Goal: Information Seeking & Learning: Learn about a topic

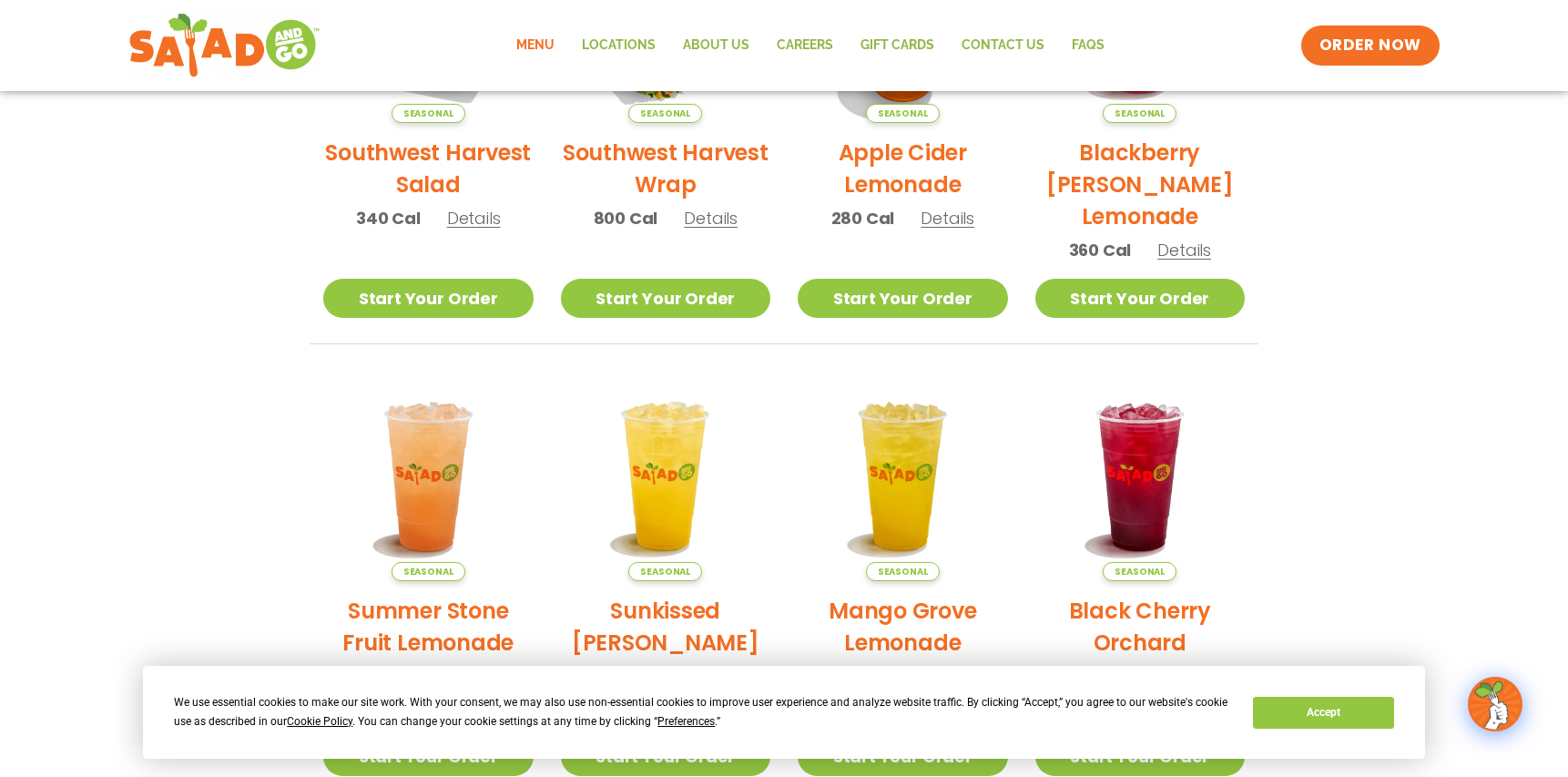
scroll to position [18, 0]
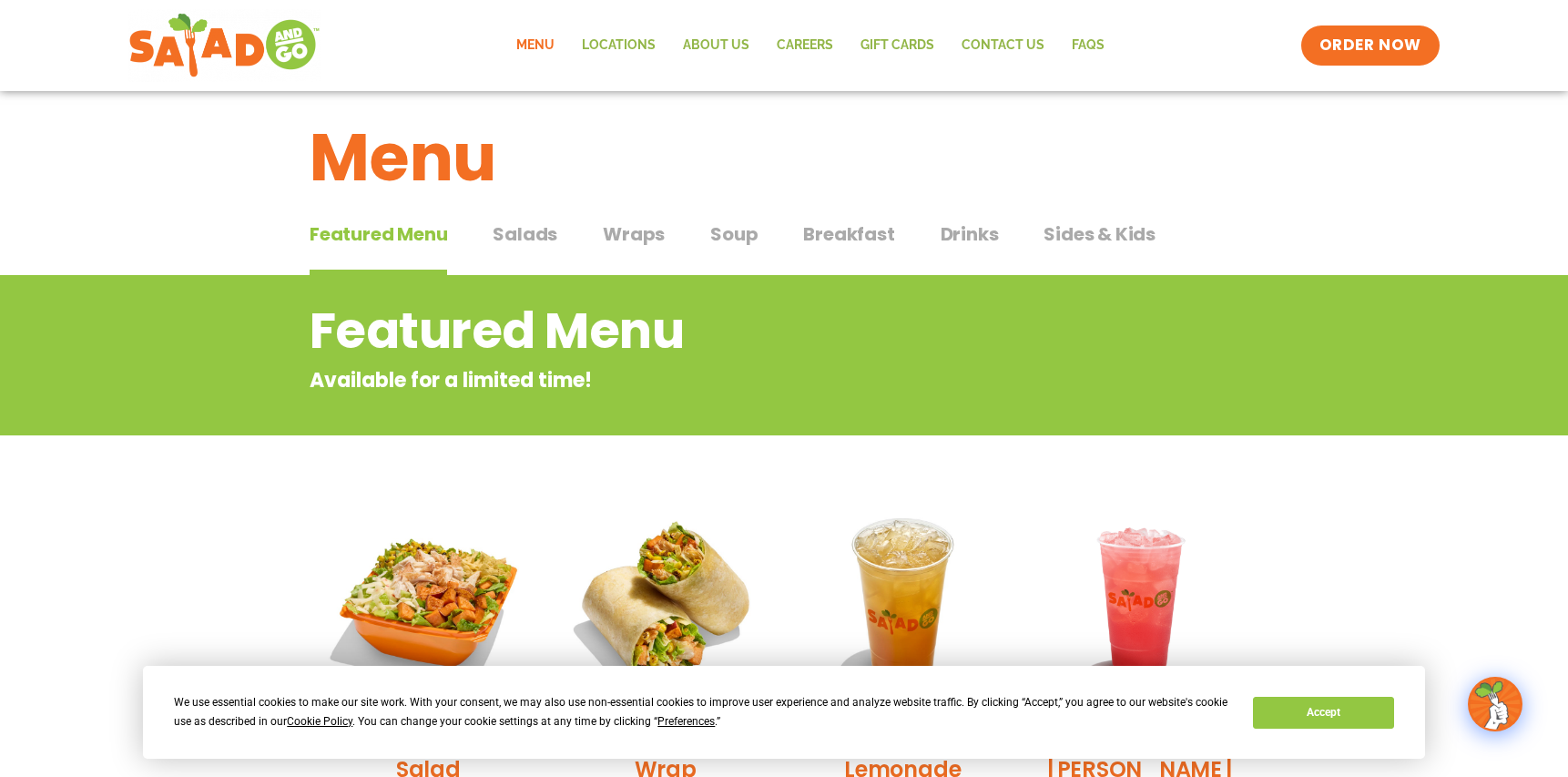
click at [742, 240] on span "Soup" at bounding box center [734, 234] width 48 height 27
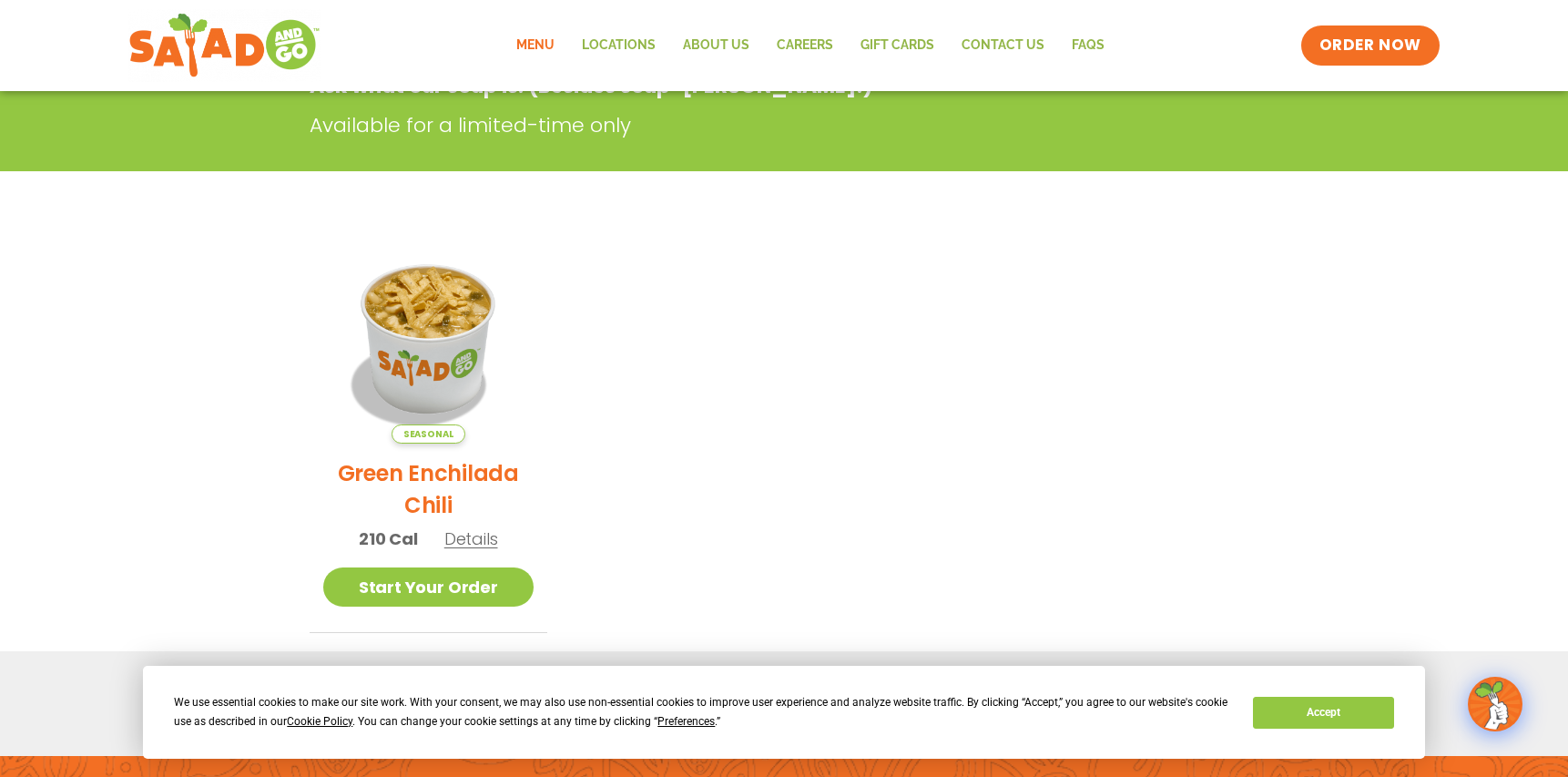
scroll to position [110, 0]
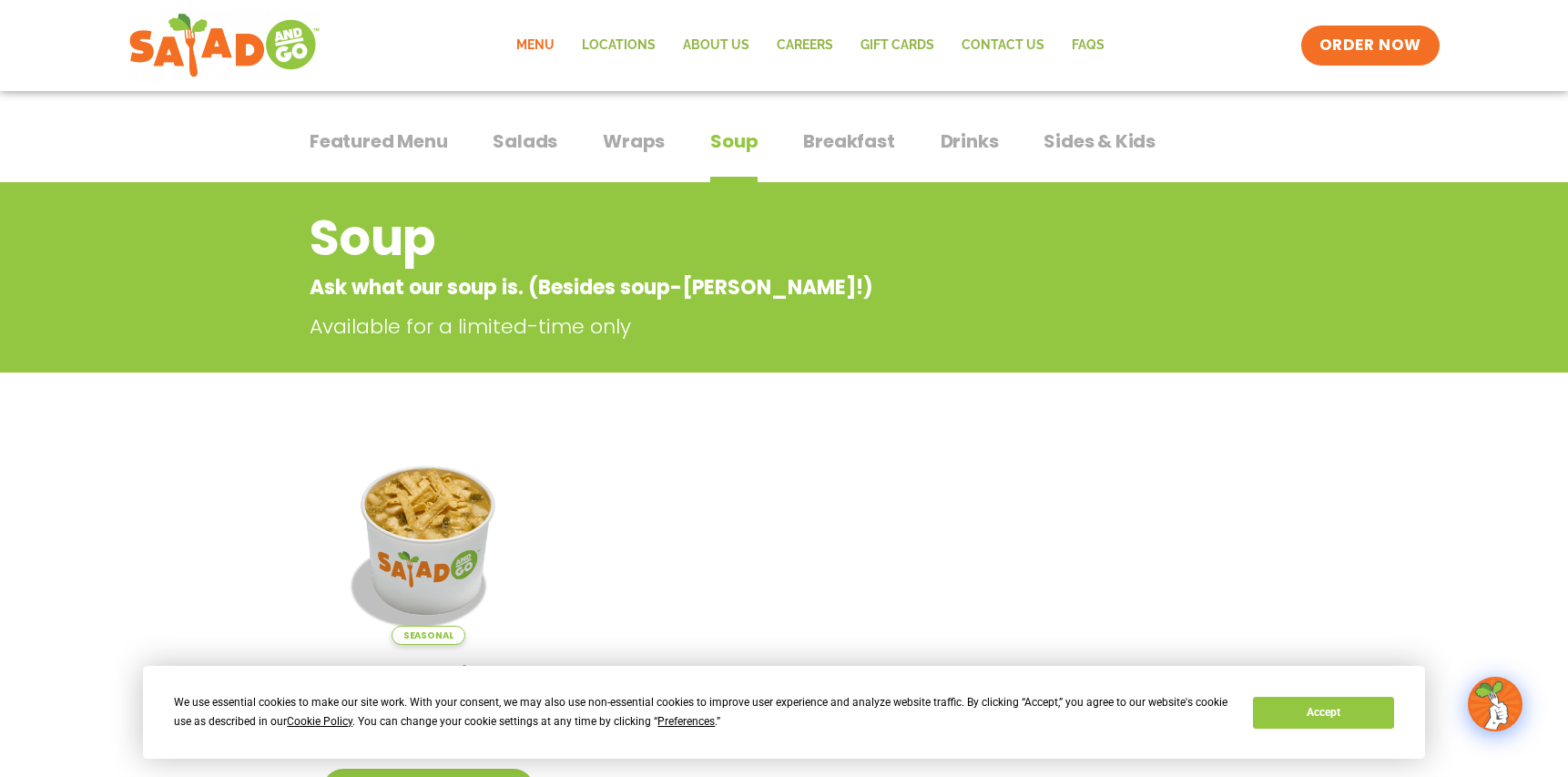
click at [889, 140] on span "Breakfast" at bounding box center [849, 141] width 91 height 27
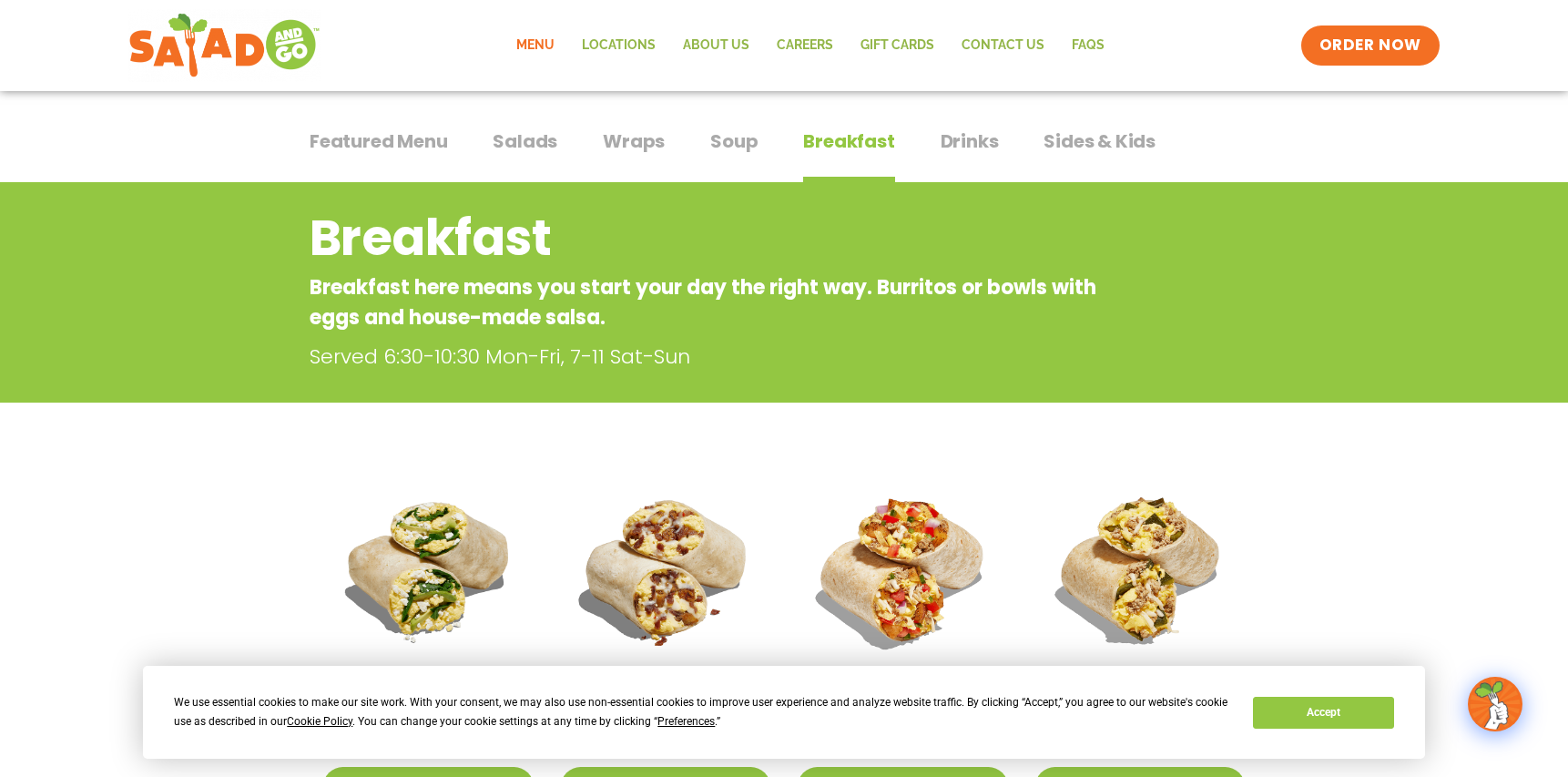
click at [966, 138] on span "Drinks" at bounding box center [970, 141] width 58 height 27
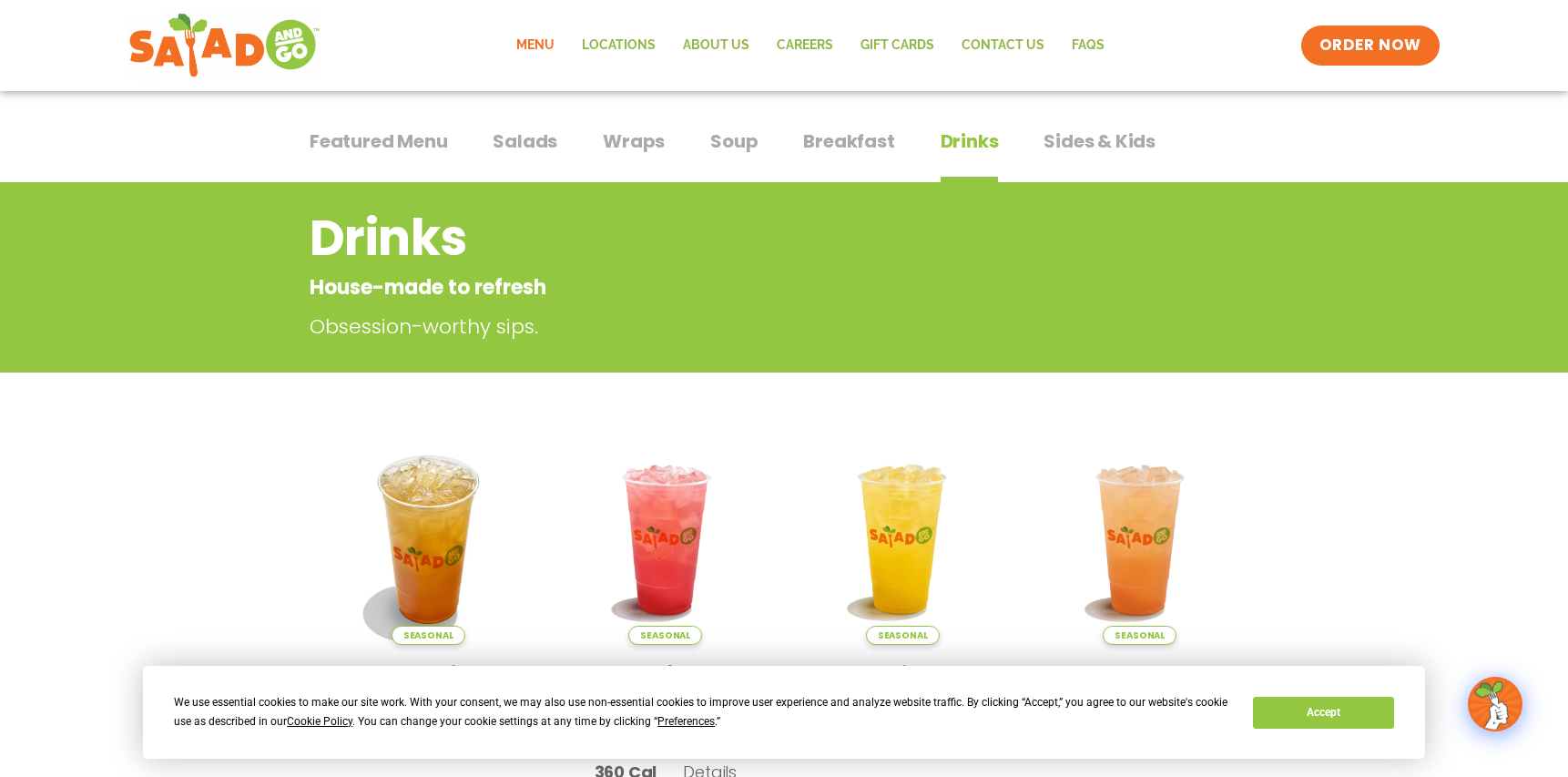
click at [1087, 140] on span "Sides & Kids" at bounding box center [1099, 141] width 112 height 27
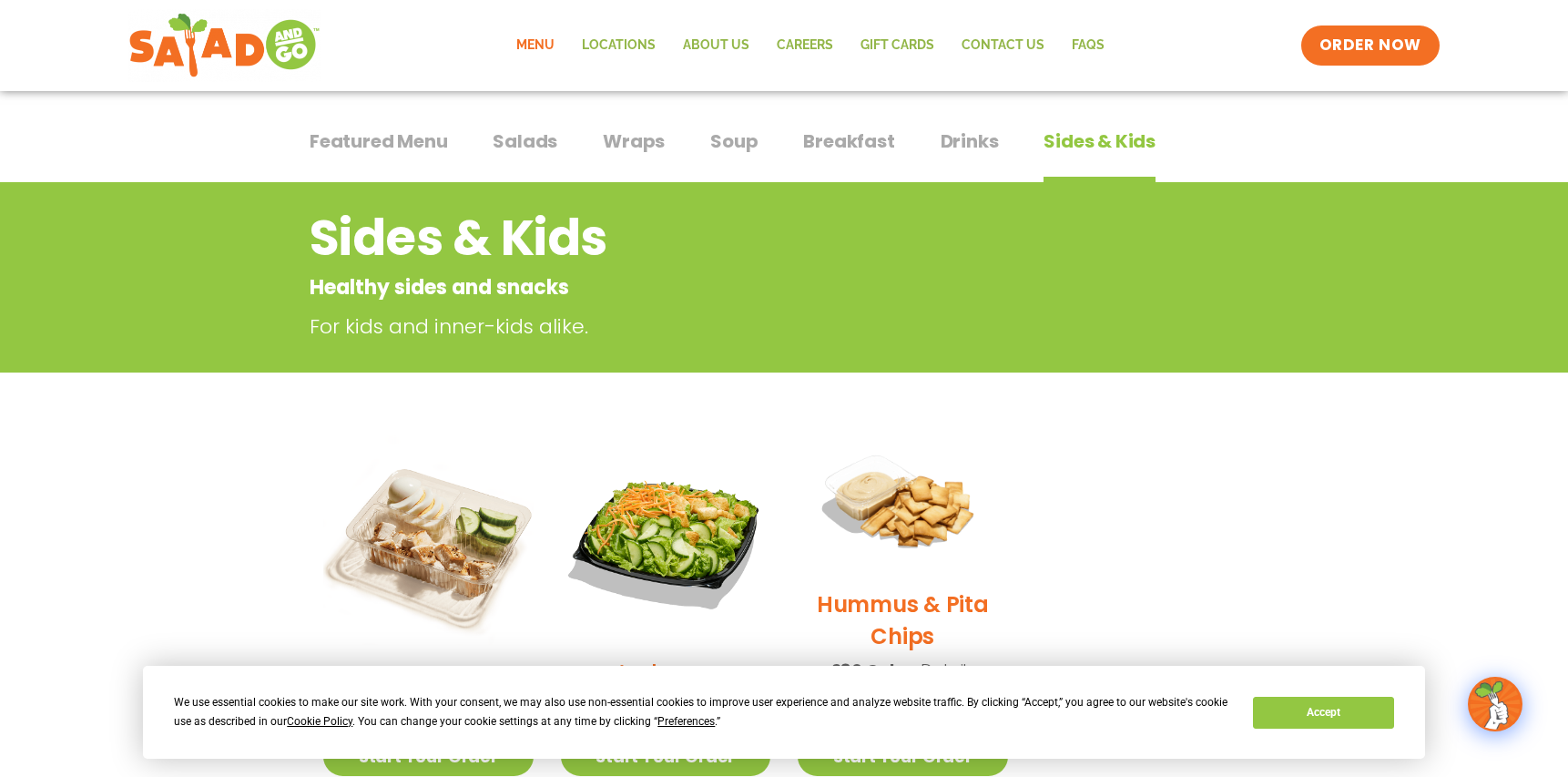
click at [546, 141] on span "Salads" at bounding box center [525, 141] width 64 height 27
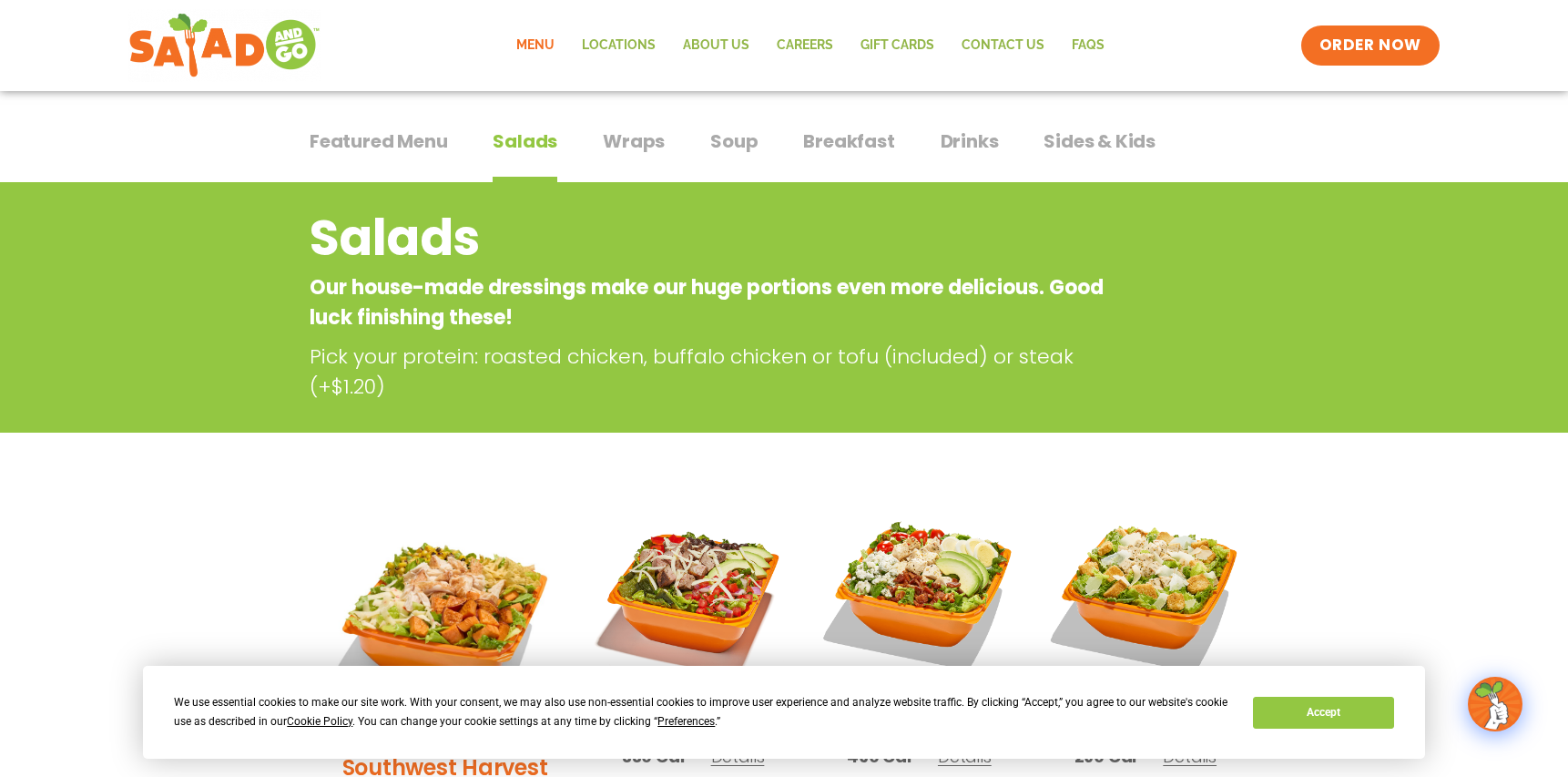
click at [722, 139] on span "Soup" at bounding box center [734, 141] width 48 height 27
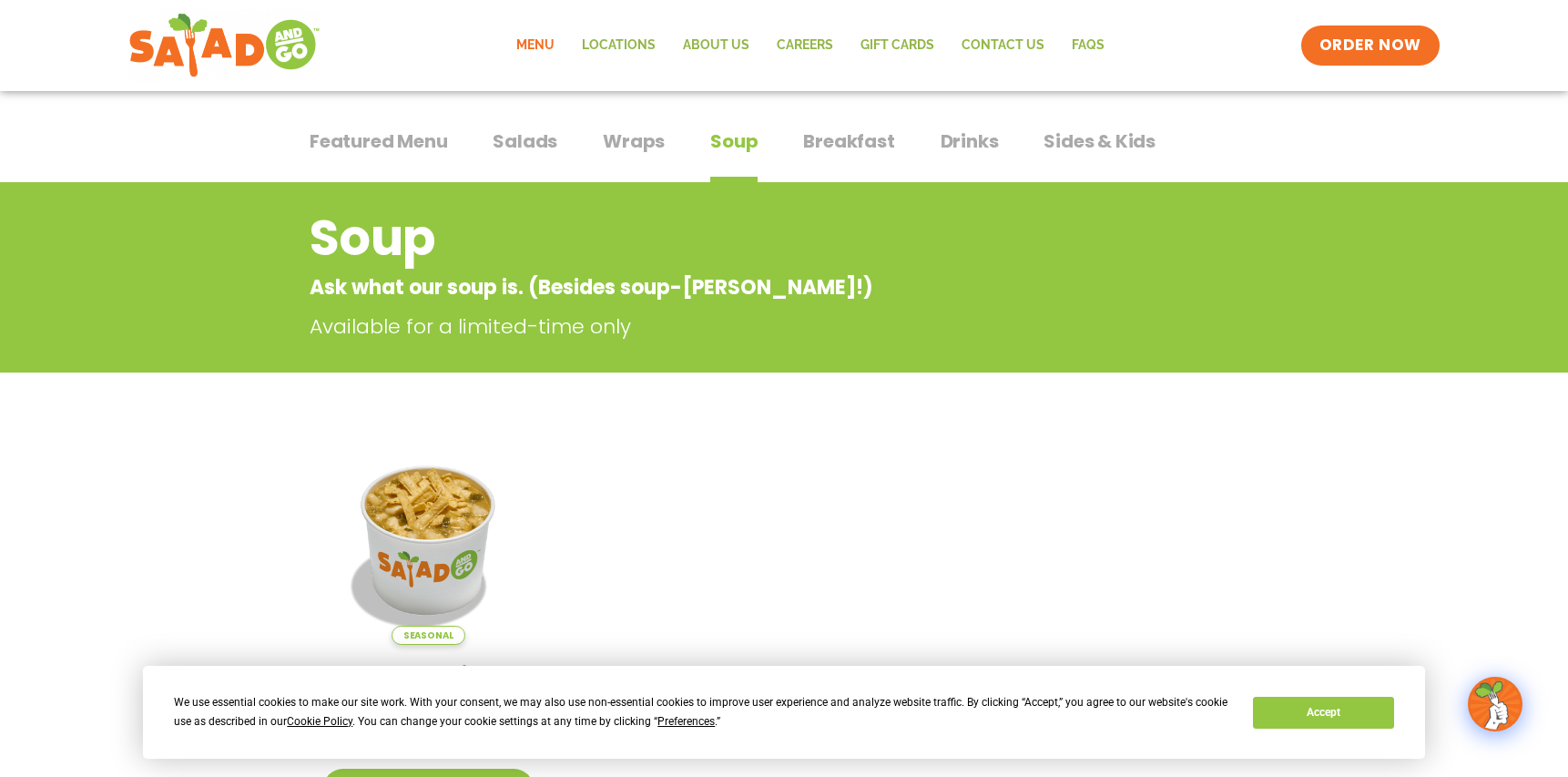
scroll to position [278, 0]
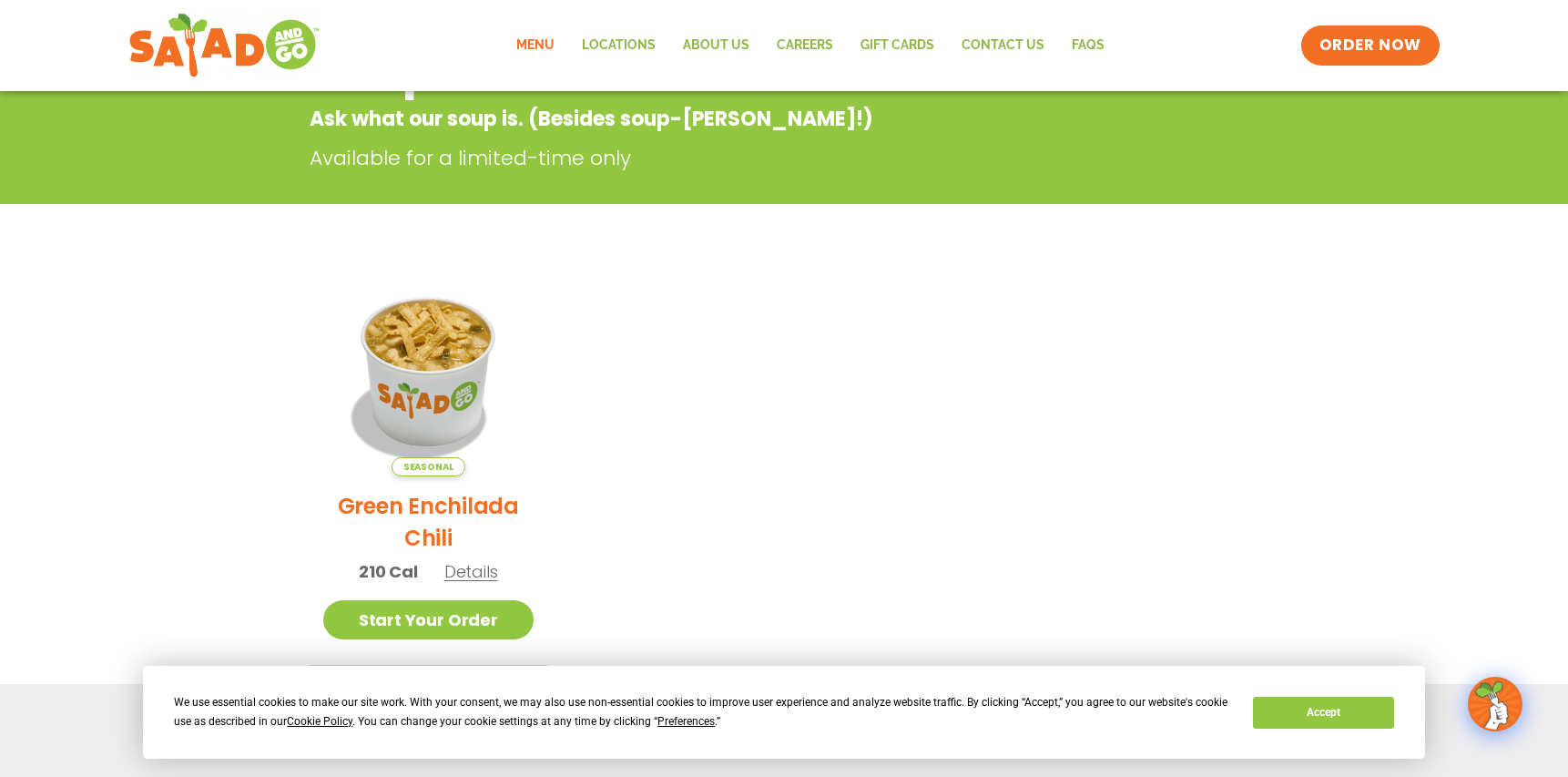
click at [437, 508] on h2 "Green Enchilada Chili" at bounding box center [428, 522] width 210 height 64
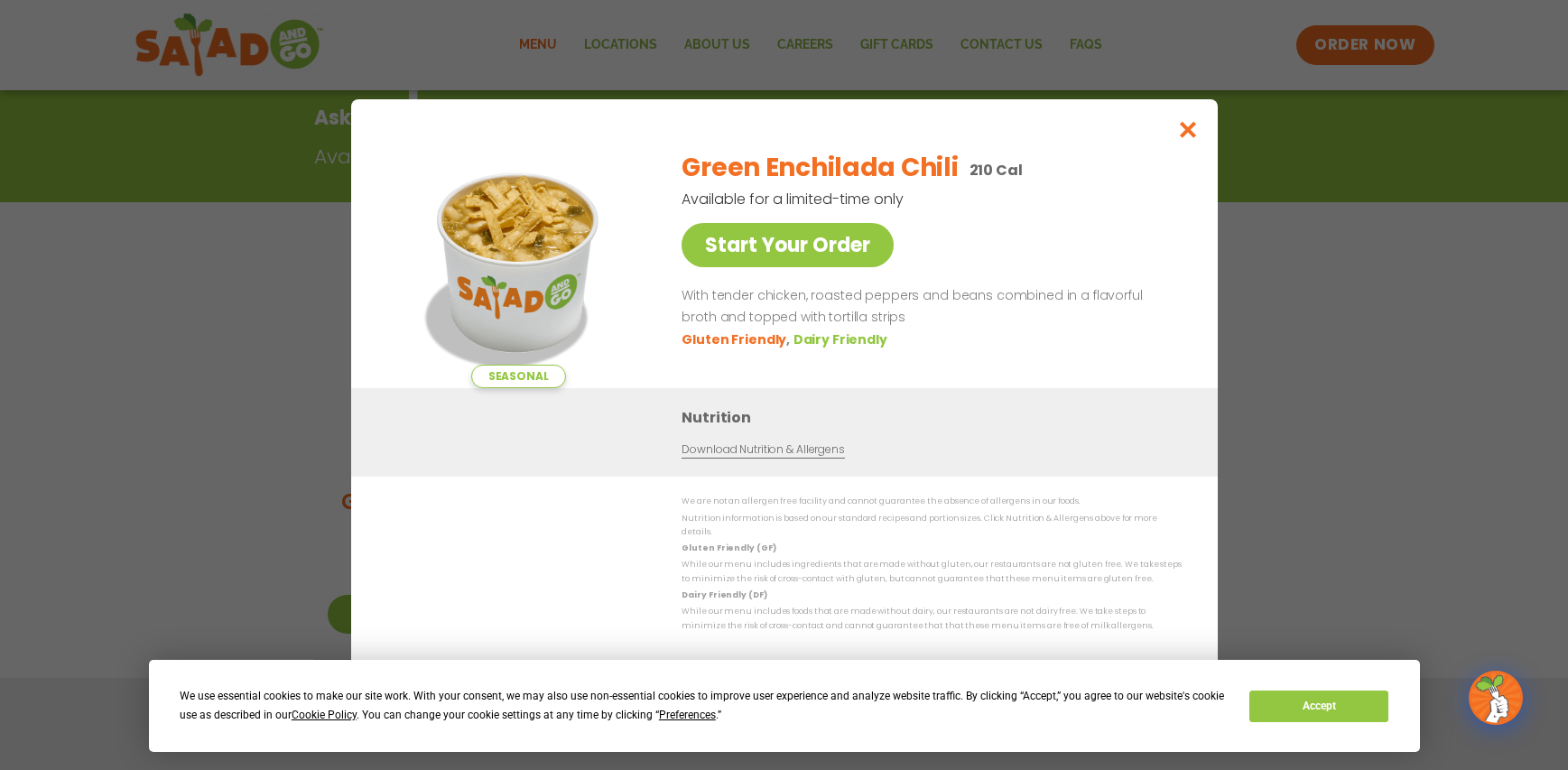
click at [278, 353] on div "Seasonal Start Your Order Green Enchilada Chili 210 Cal Available for a limited…" at bounding box center [784, 385] width 1568 height 770
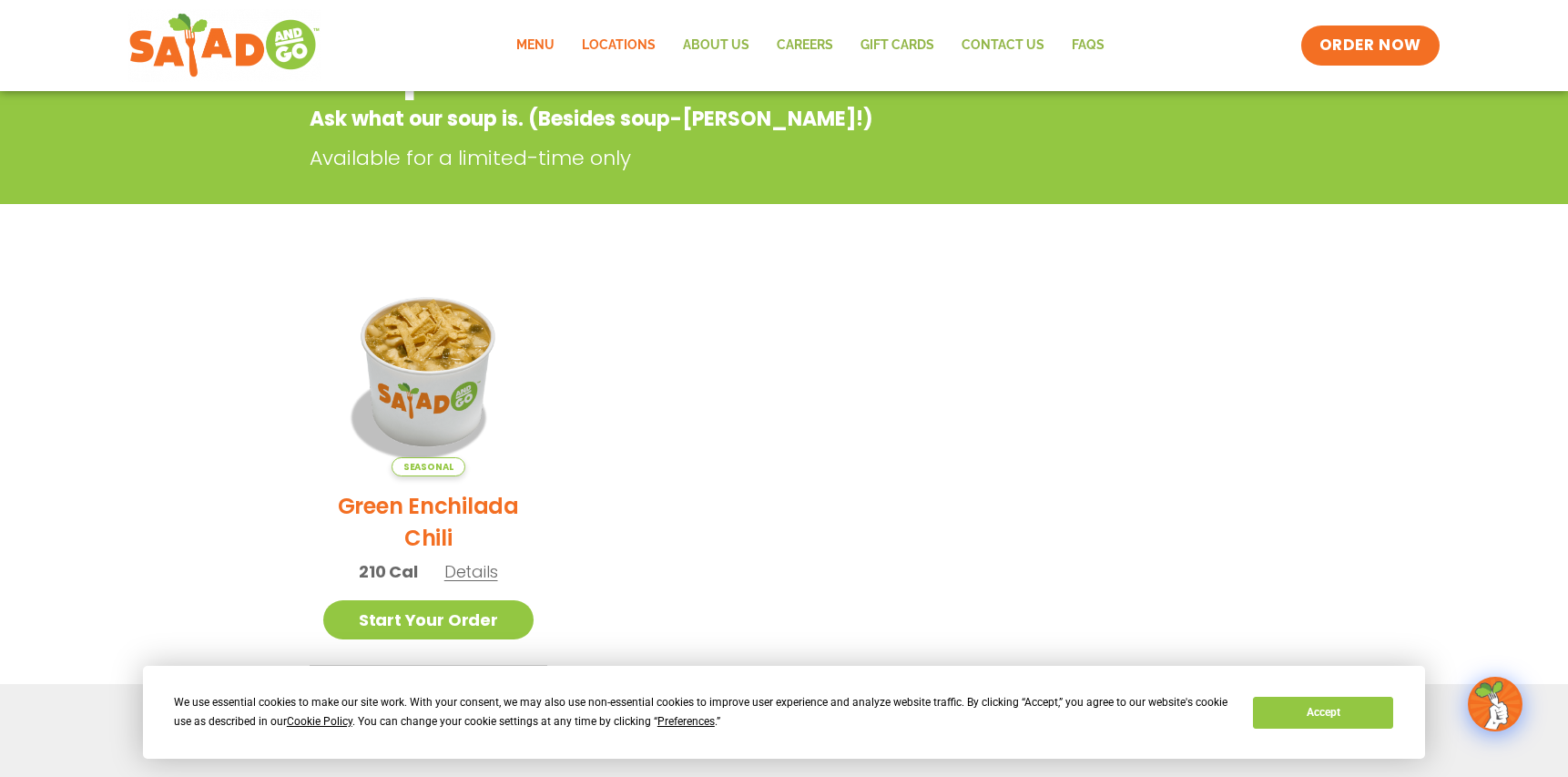
click at [636, 47] on link "Locations" at bounding box center [619, 45] width 101 height 42
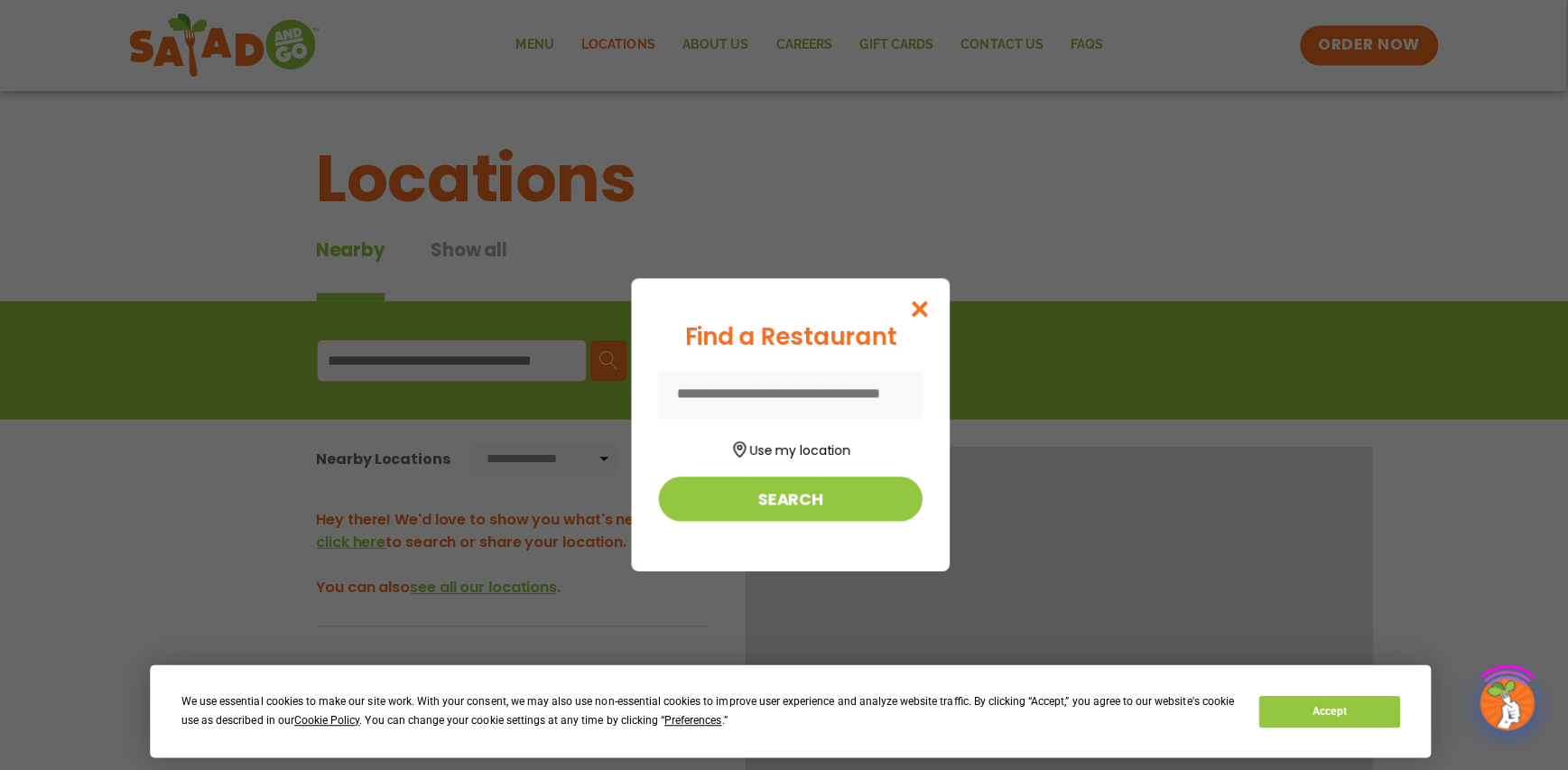
click at [728, 45] on div "Find a Restaurant Use my location Search" at bounding box center [784, 385] width 1568 height 770
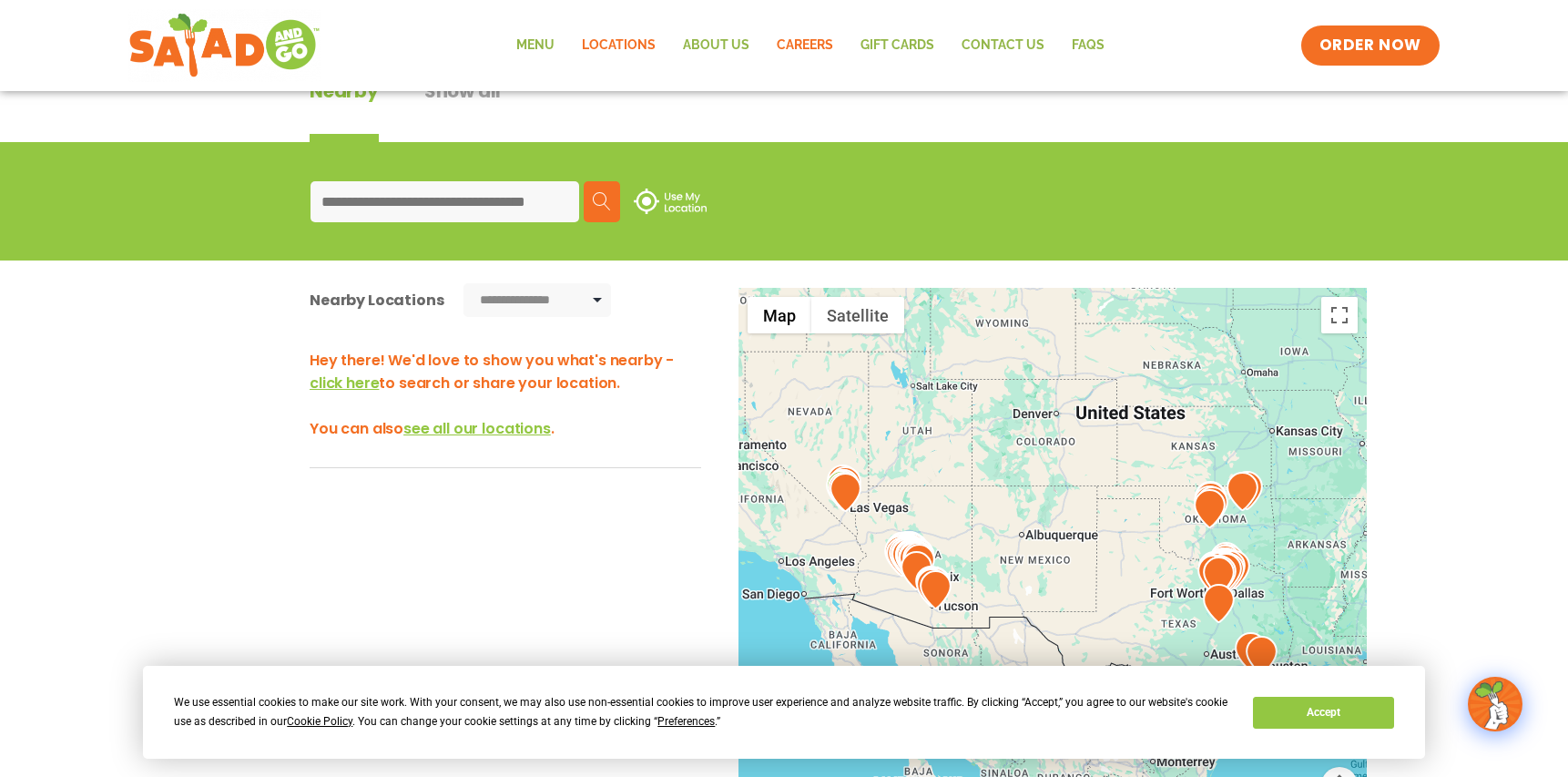
scroll to position [121, 0]
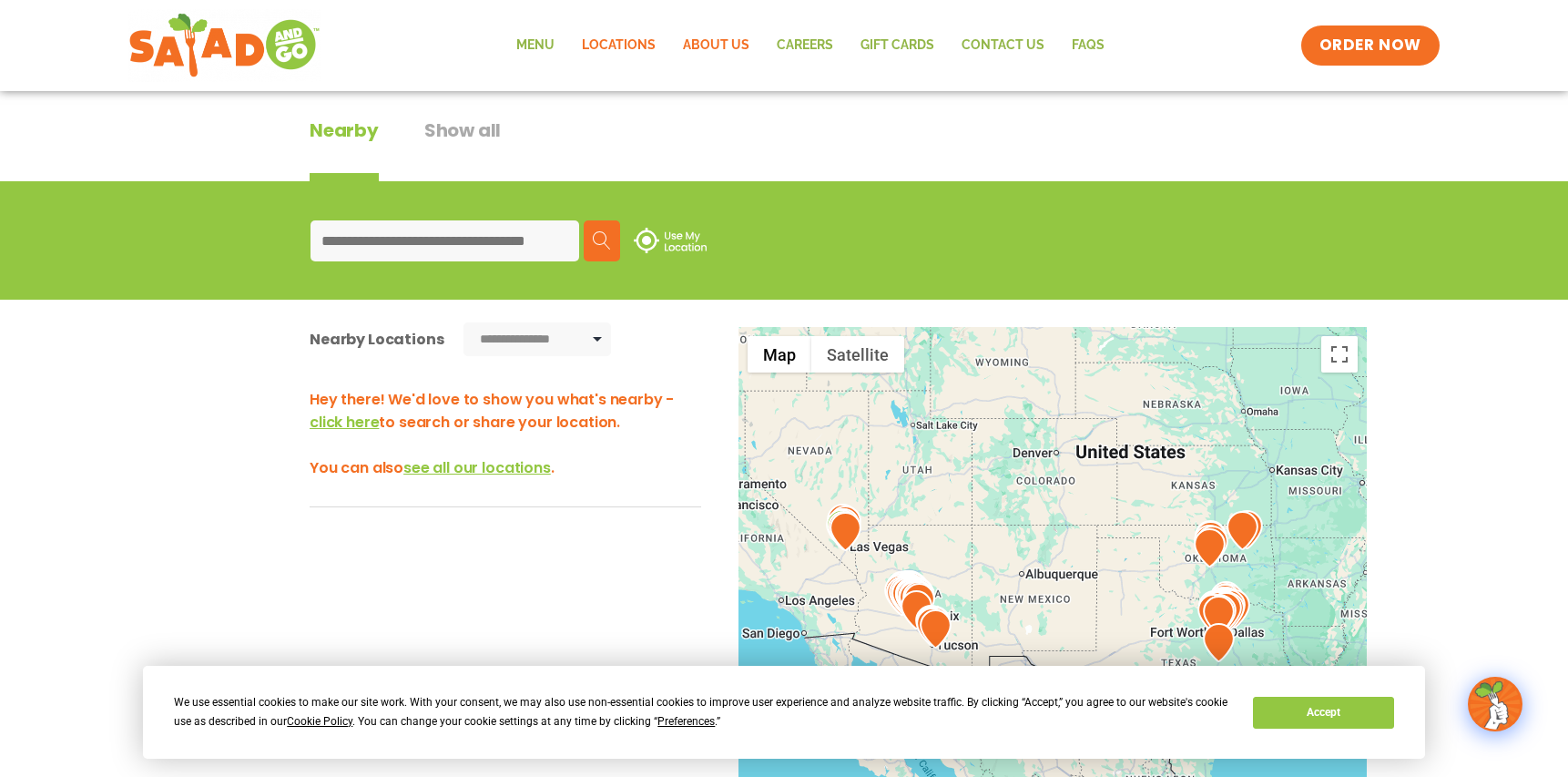
click at [721, 35] on link "About Us" at bounding box center [716, 45] width 93 height 42
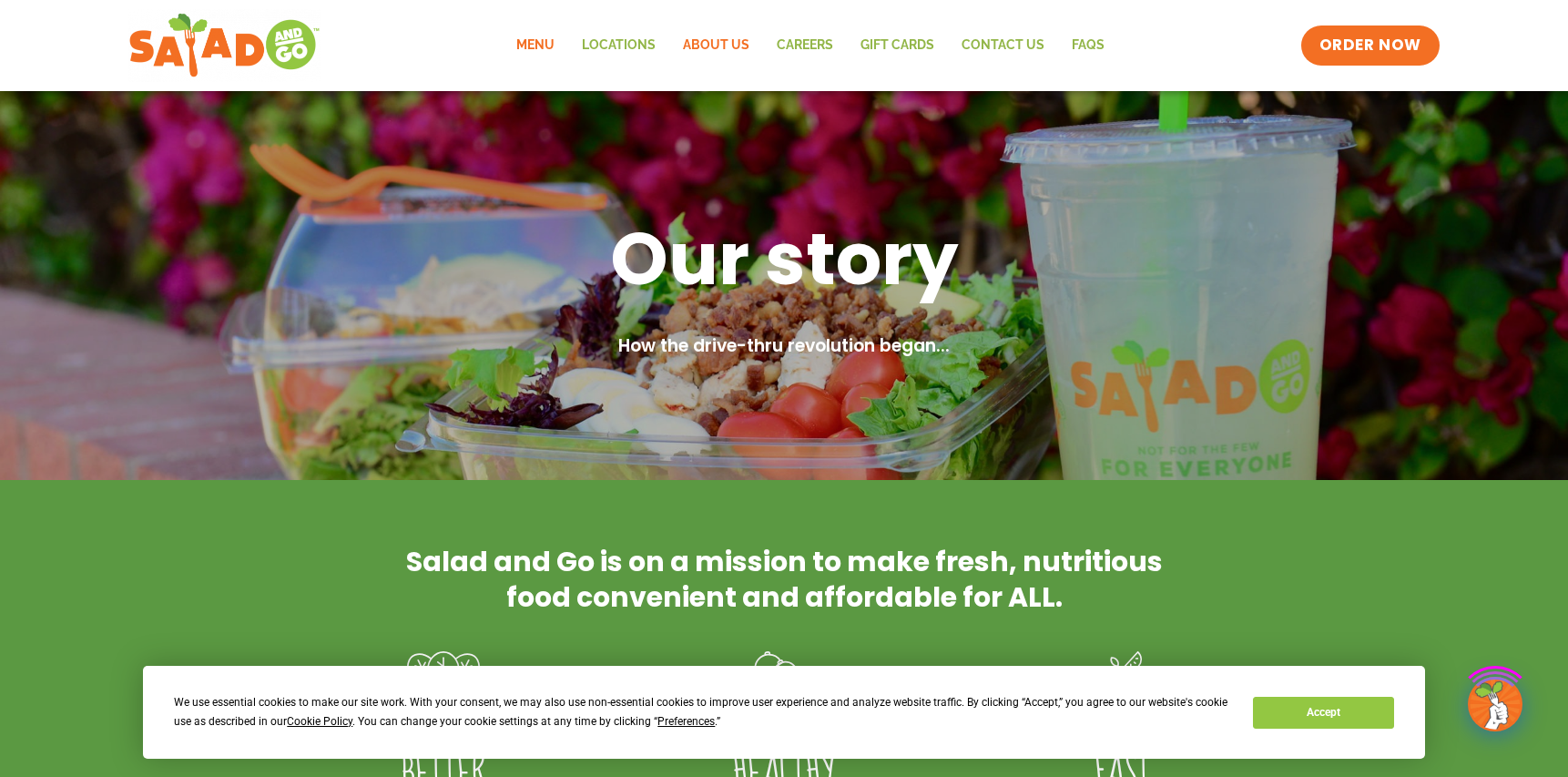
click at [545, 44] on link "Menu" at bounding box center [535, 45] width 65 height 42
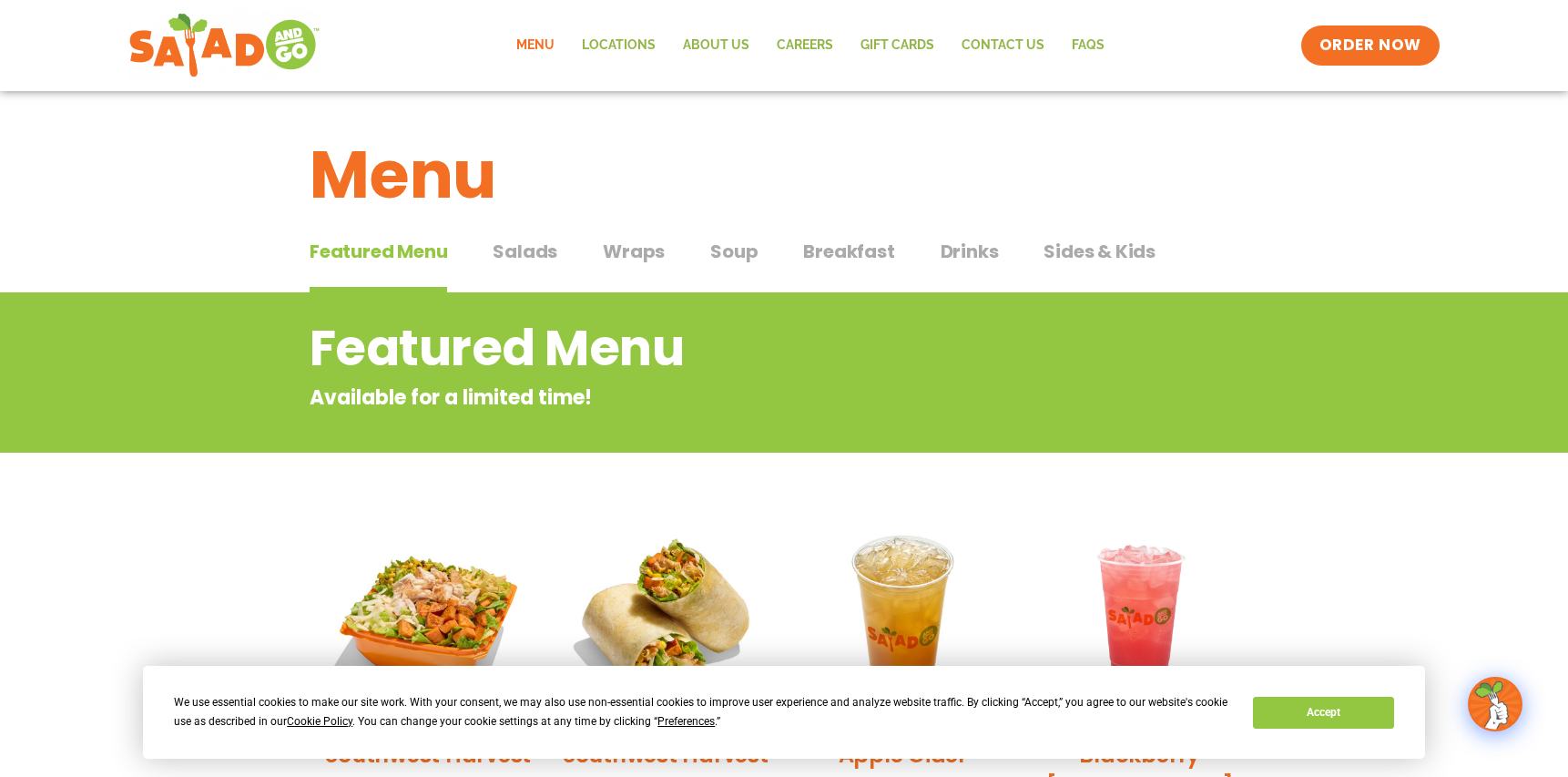
click at [626, 240] on span "Wraps" at bounding box center [634, 251] width 62 height 27
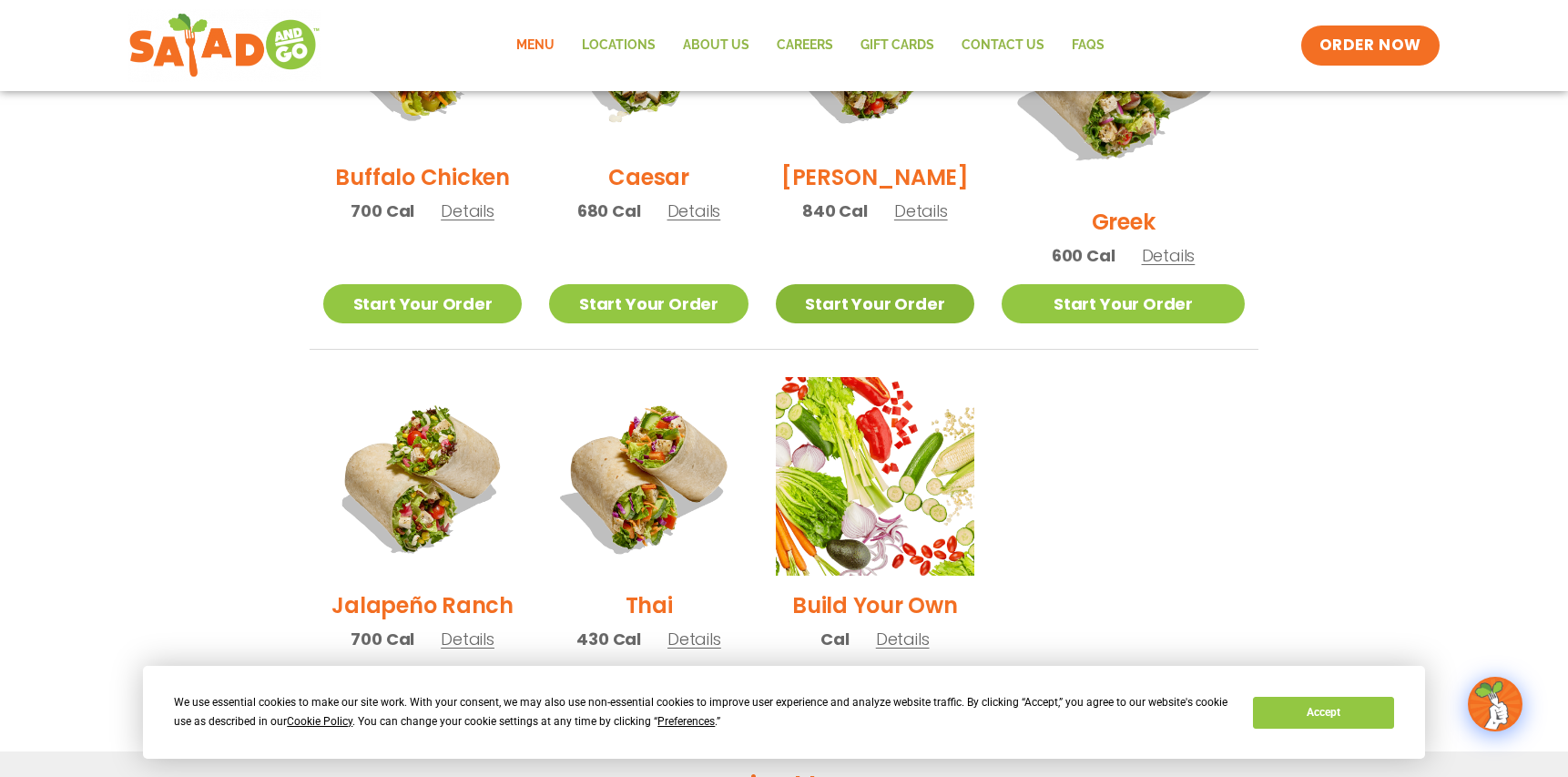
scroll to position [1185, 0]
